Goal: Navigation & Orientation: Find specific page/section

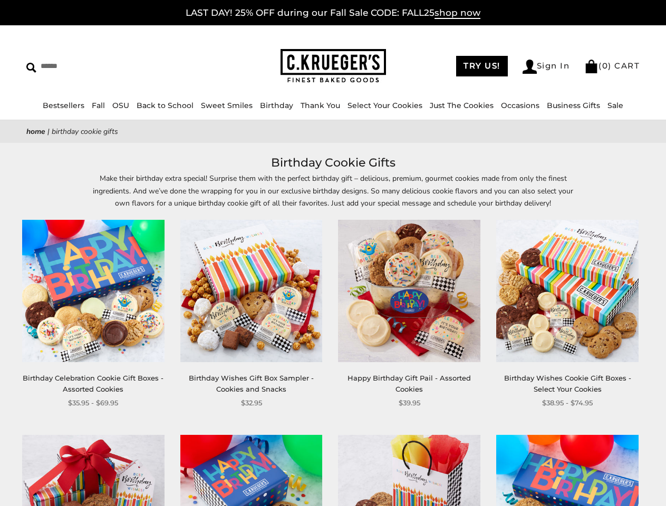
click at [333, 253] on div "**********" at bounding box center [401, 314] width 158 height 189
click at [96, 66] on input "Search" at bounding box center [96, 66] width 140 height 16
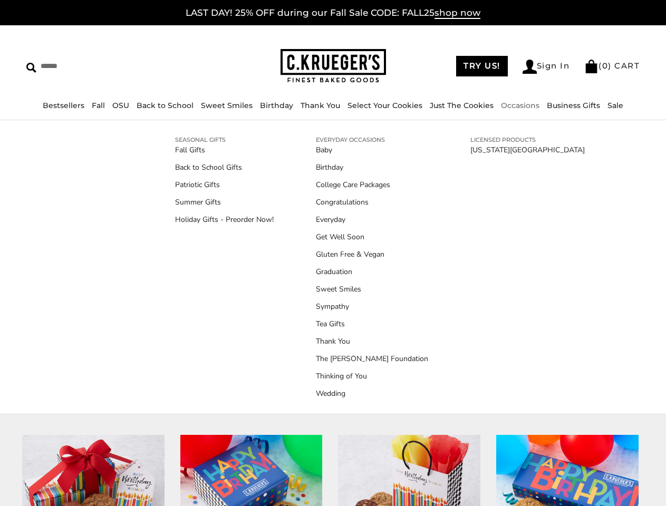
click at [516, 105] on link "Occasions" at bounding box center [520, 105] width 38 height 9
click at [333, 329] on link "Tea Gifts" at bounding box center [372, 323] width 112 height 11
